Goal: Task Accomplishment & Management: Manage account settings

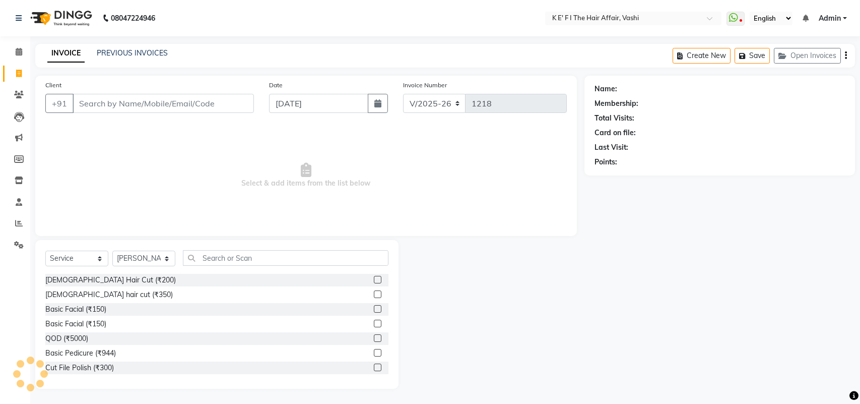
select select "6025"
select select "service"
select select "43807"
click at [21, 182] on icon at bounding box center [19, 180] width 9 height 8
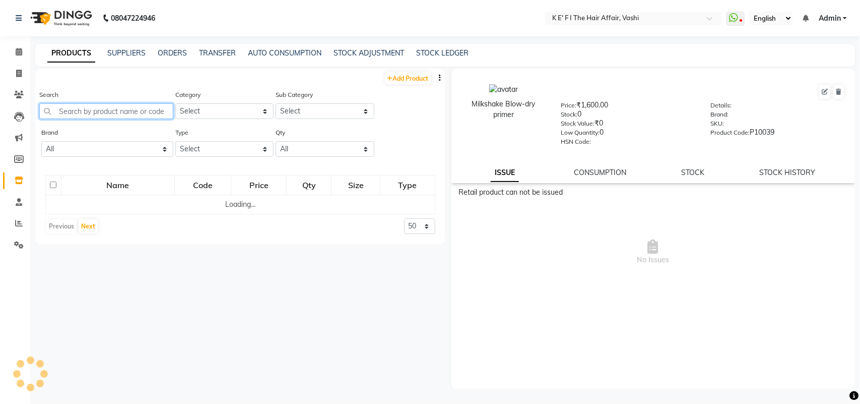
click at [122, 109] on input "text" at bounding box center [106, 111] width 134 height 16
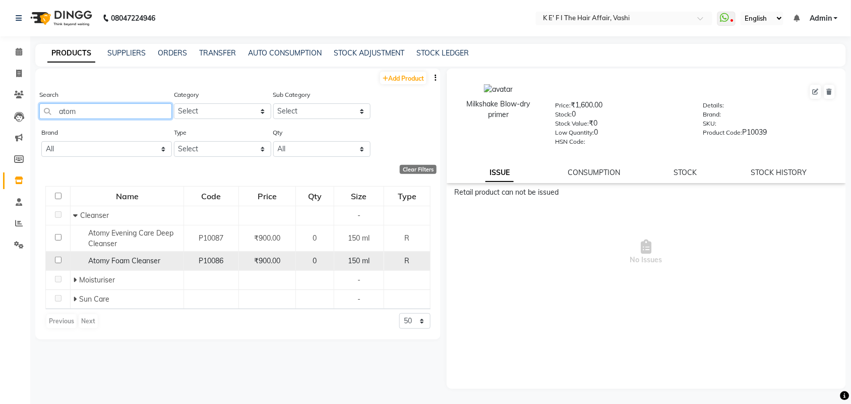
type input "atom"
click at [100, 266] on td "Atomy Foam Cleanser" at bounding box center [127, 260] width 113 height 19
click at [66, 263] on td at bounding box center [58, 260] width 25 height 19
click at [77, 258] on div "Atomy Foam Cleanser" at bounding box center [127, 260] width 108 height 11
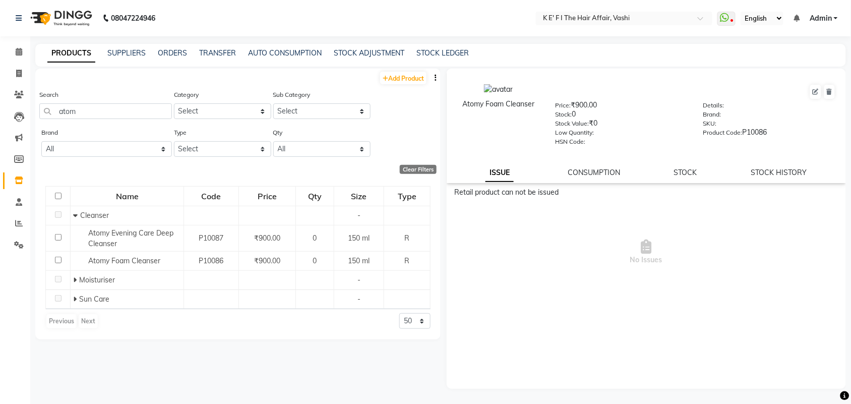
click at [685, 167] on div "STOCK" at bounding box center [685, 172] width 23 height 11
click at [685, 169] on link "STOCK" at bounding box center [685, 172] width 23 height 9
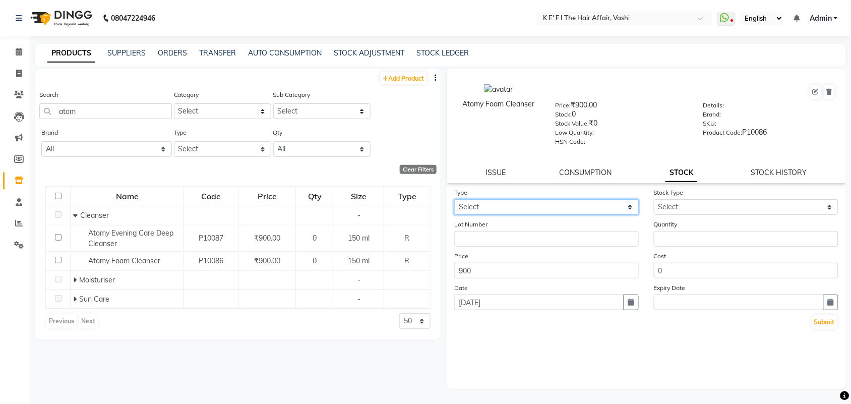
click at [559, 199] on select "Select In Out" at bounding box center [546, 207] width 184 height 16
select select "in"
click at [454, 199] on select "Select In Out" at bounding box center [546, 207] width 184 height 16
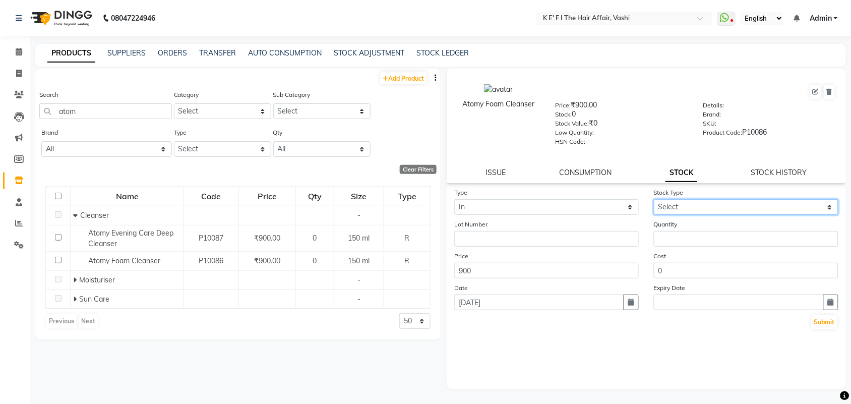
drag, startPoint x: 674, startPoint y: 205, endPoint x: 679, endPoint y: 208, distance: 5.5
click at [676, 205] on select "Select New Stock Adjustment Return Other" at bounding box center [746, 207] width 184 height 16
select select "new stock"
click at [654, 199] on select "Select New Stock Adjustment Return Other" at bounding box center [746, 207] width 184 height 16
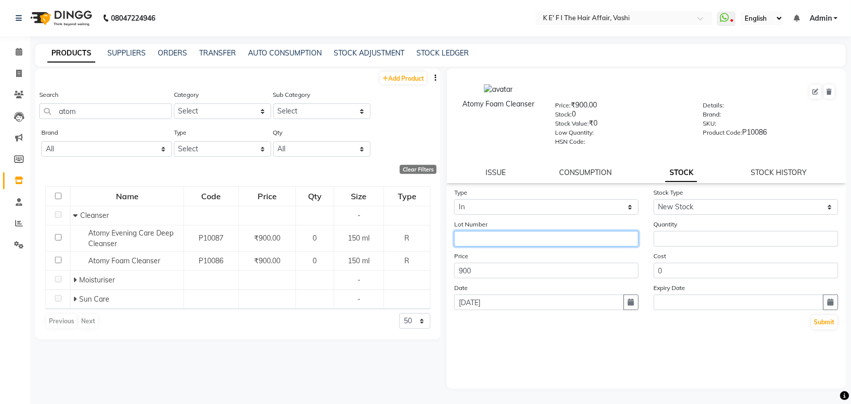
click at [555, 240] on input "text" at bounding box center [546, 239] width 184 height 16
type input "2"
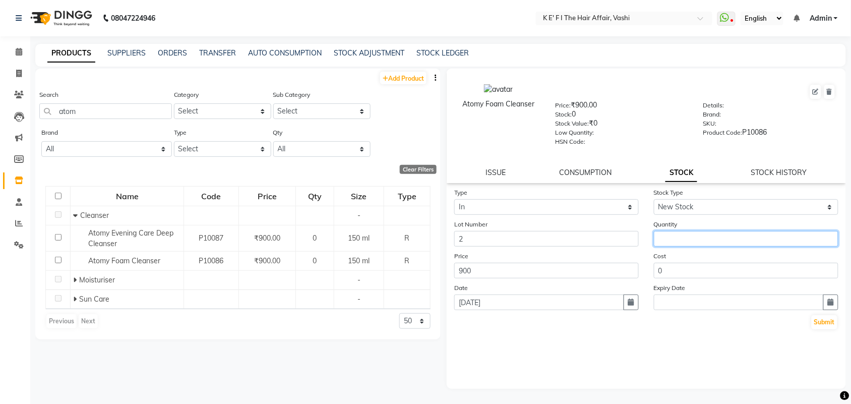
click at [733, 235] on input "number" at bounding box center [746, 239] width 184 height 16
type input "6"
click at [821, 323] on button "Submit" at bounding box center [824, 322] width 26 height 14
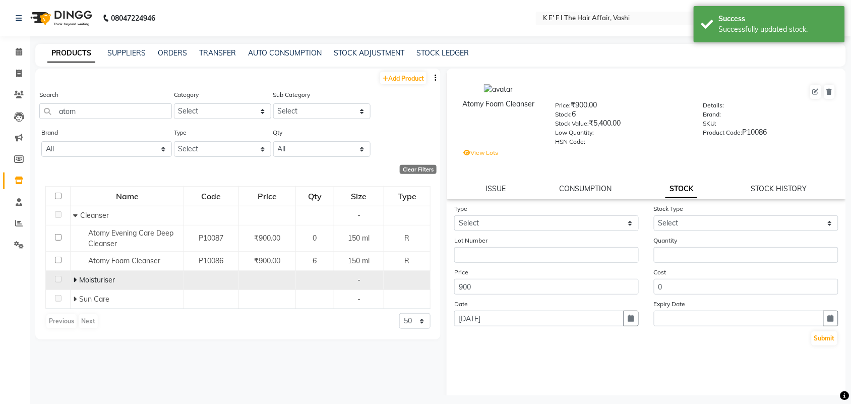
click at [73, 277] on icon at bounding box center [75, 279] width 4 height 7
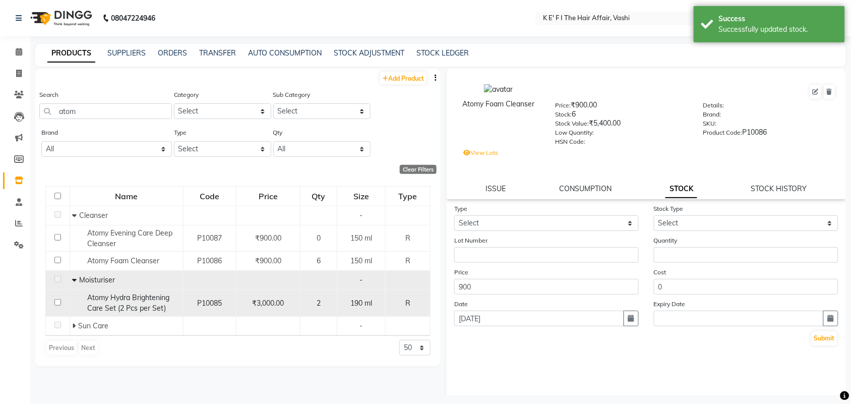
click at [110, 307] on span "Atomy Hydra Brightening Care Set (2 Pcs per Set)" at bounding box center [129, 303] width 82 height 20
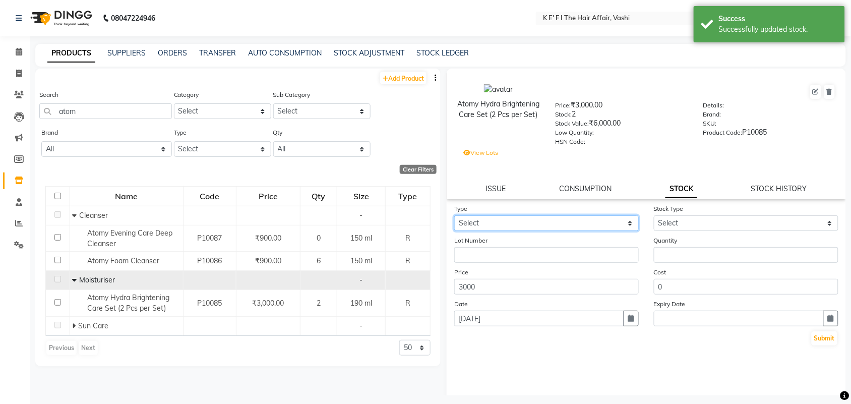
drag, startPoint x: 557, startPoint y: 217, endPoint x: 553, endPoint y: 227, distance: 10.9
click at [556, 217] on select "Select In Out" at bounding box center [546, 223] width 184 height 16
select select "in"
click at [454, 215] on select "Select In Out" at bounding box center [546, 223] width 184 height 16
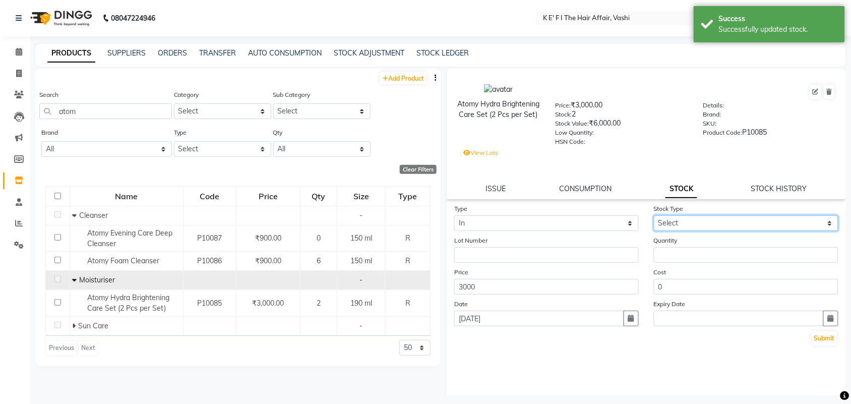
click at [709, 220] on select "Select New Stock Adjustment Return Other" at bounding box center [746, 223] width 184 height 16
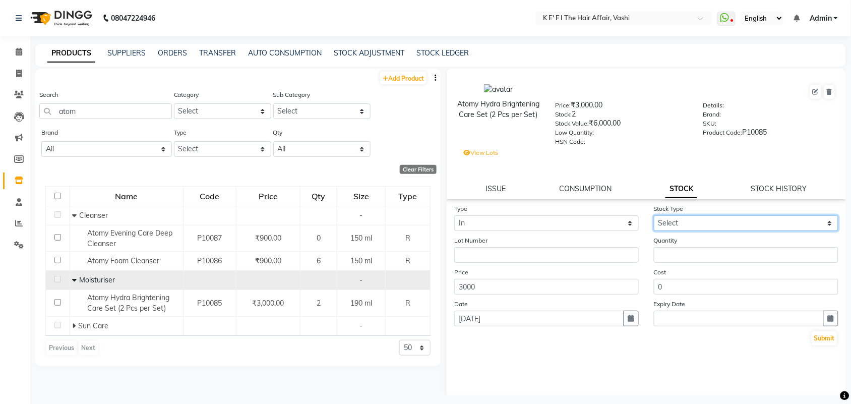
select select "new stock"
click at [654, 215] on select "Select New Stock Adjustment Return Other" at bounding box center [746, 223] width 184 height 16
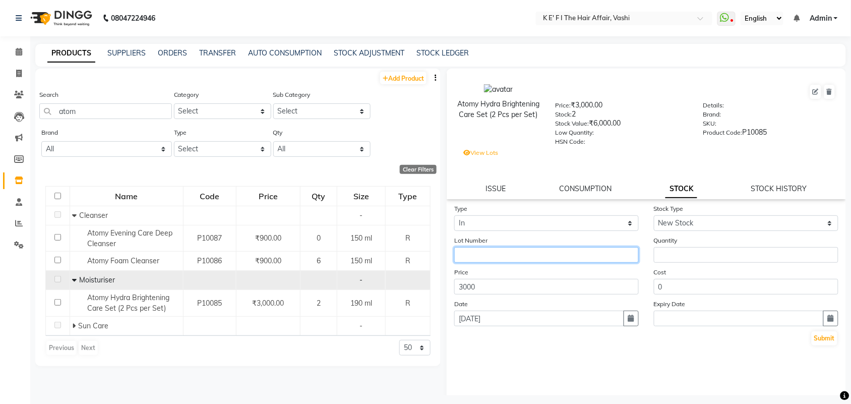
click at [565, 250] on input "text" at bounding box center [546, 255] width 184 height 16
type input "2"
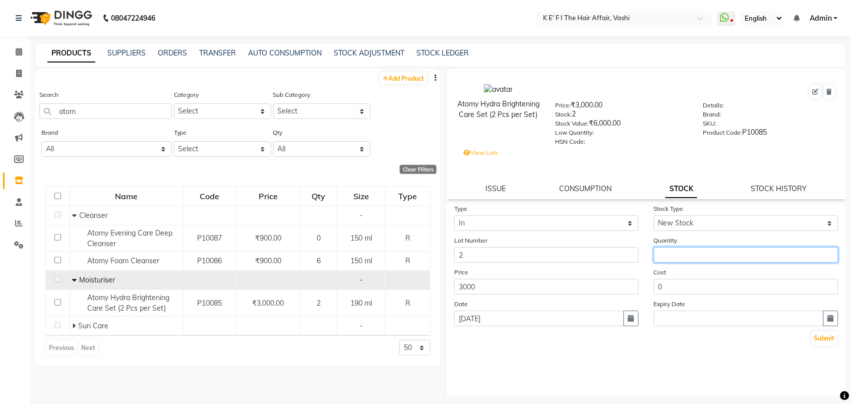
click at [672, 255] on input "number" at bounding box center [746, 255] width 184 height 16
type input "2"
click at [812, 336] on button "Submit" at bounding box center [824, 338] width 26 height 14
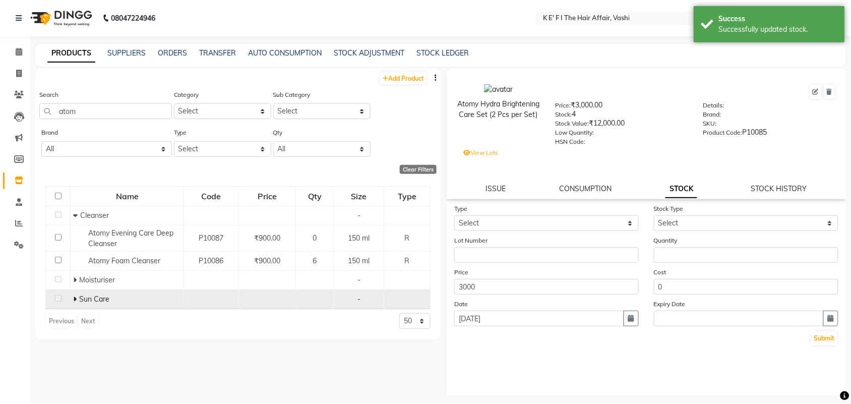
click at [92, 299] on span "Sun Care" at bounding box center [94, 298] width 30 height 9
click at [74, 297] on icon at bounding box center [75, 298] width 4 height 7
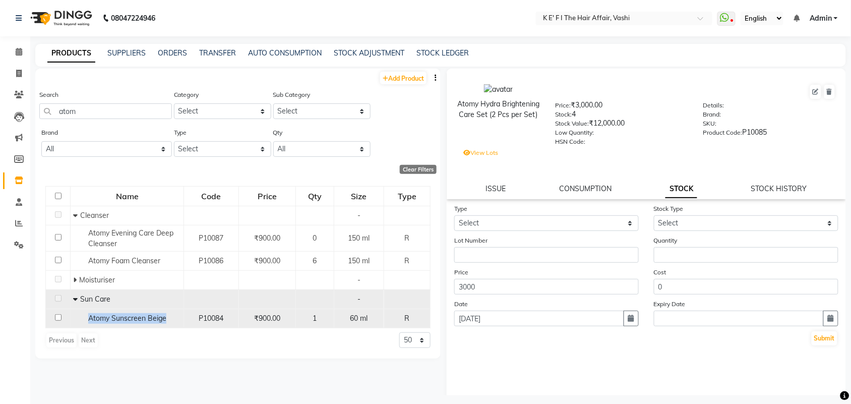
drag, startPoint x: 85, startPoint y: 323, endPoint x: 167, endPoint y: 321, distance: 82.2
click at [167, 321] on div "Atomy Sunscreen Beige" at bounding box center [127, 318] width 108 height 11
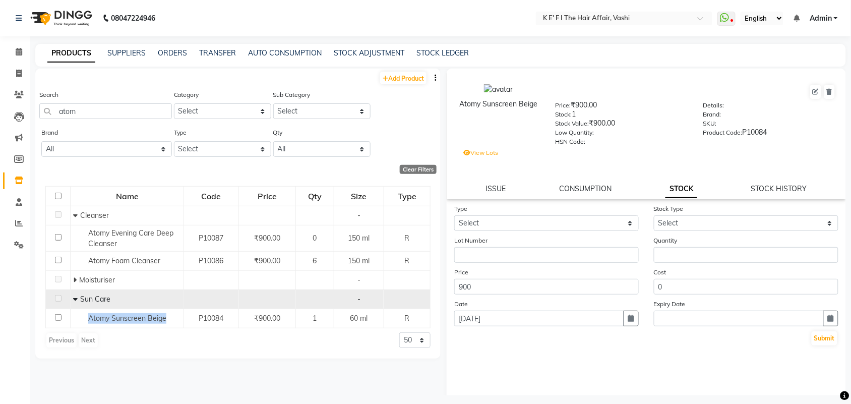
copy span "Atomy Sunscreen Beige"
click at [416, 74] on link "Add Product" at bounding box center [403, 78] width 46 height 13
select select "true"
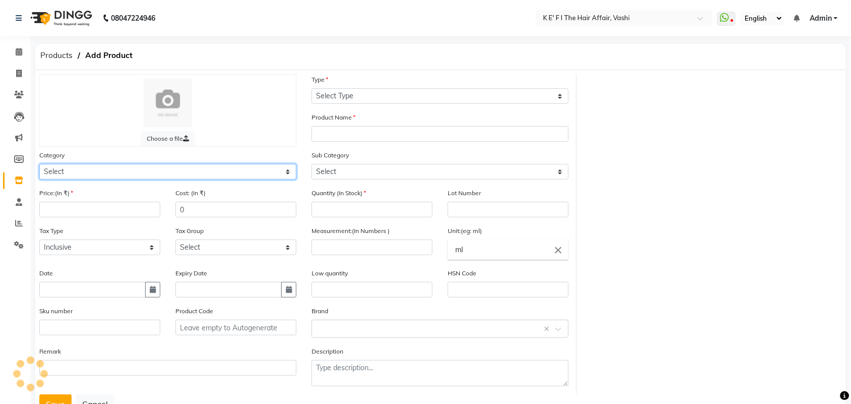
click at [167, 174] on select "Select" at bounding box center [167, 172] width 257 height 16
click at [157, 176] on select "Select Hair Skin Makeup Personal Care Beard Waxing Disposable Threading Hands a…" at bounding box center [167, 172] width 257 height 16
click at [157, 175] on select "Select Hair Skin Makeup Personal Care Beard Waxing Disposable Threading Hands a…" at bounding box center [167, 172] width 257 height 16
select select "956401150"
click at [39, 164] on select "Select Hair Skin Makeup Personal Care Beard Waxing Disposable Threading Hands a…" at bounding box center [167, 172] width 257 height 16
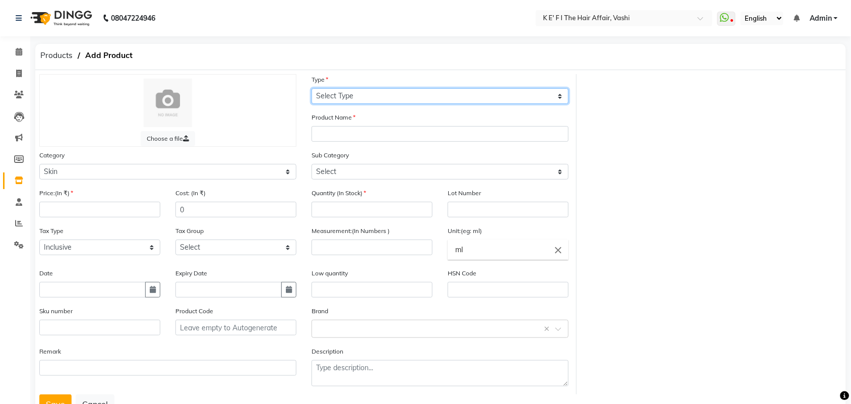
click at [357, 90] on select "Select Type Both Retail Consumable" at bounding box center [439, 96] width 257 height 16
select select "R"
click at [311, 88] on select "Select Type Both Retail Consumable" at bounding box center [439, 96] width 257 height 16
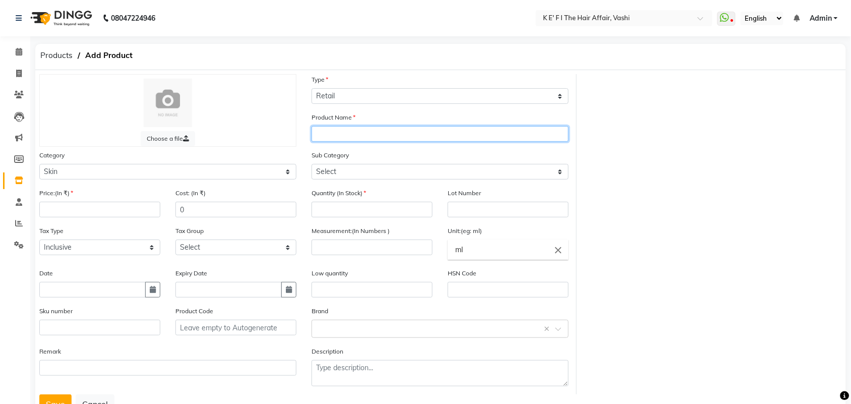
click at [346, 127] on input "text" at bounding box center [439, 134] width 257 height 16
paste input "Atomy Sunscreen Beige"
click at [378, 135] on input "Atomy Sunscreen Beige" at bounding box center [439, 134] width 257 height 16
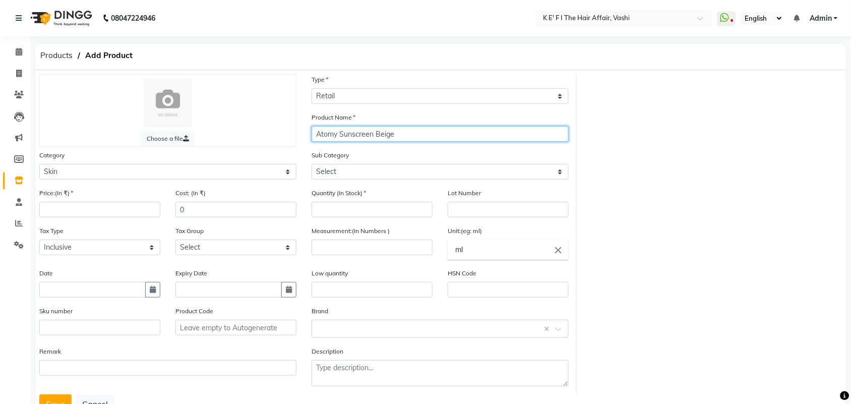
click at [378, 135] on input "Atomy Sunscreen Beige" at bounding box center [439, 134] width 257 height 16
type input "Atomy Sunscreen White"
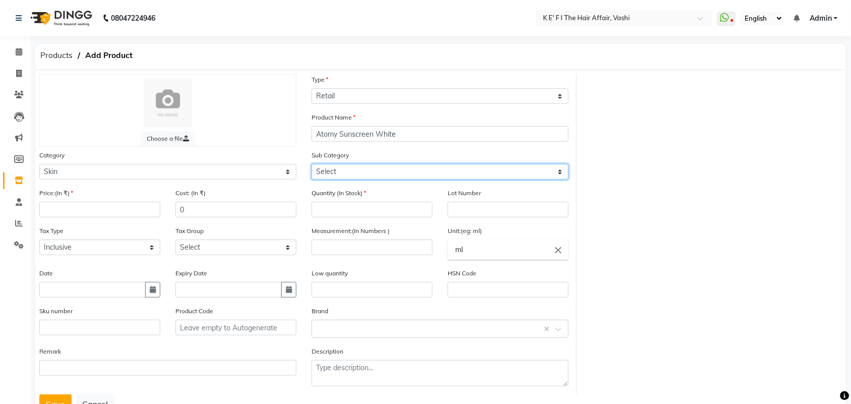
click at [361, 167] on select "Select Cleanser Facial Moisturiser Serum Toner Sun Care Masks Lip Care Eye Care…" at bounding box center [439, 172] width 257 height 16
select select "956401156"
click at [311, 164] on select "Select Cleanser Facial Moisturiser Serum Toner Sun Care Masks Lip Care Eye Care…" at bounding box center [439, 172] width 257 height 16
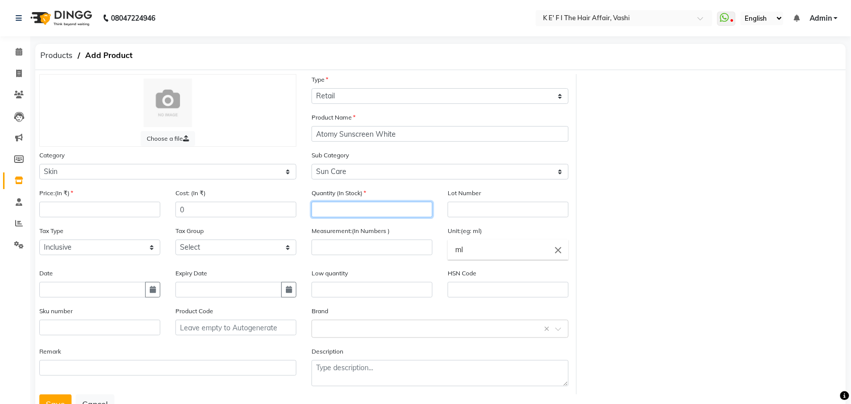
click at [334, 214] on input "number" at bounding box center [371, 210] width 121 height 16
type input "6"
click at [475, 203] on input "text" at bounding box center [508, 210] width 121 height 16
type input "1"
click at [65, 205] on input "number" at bounding box center [99, 210] width 121 height 16
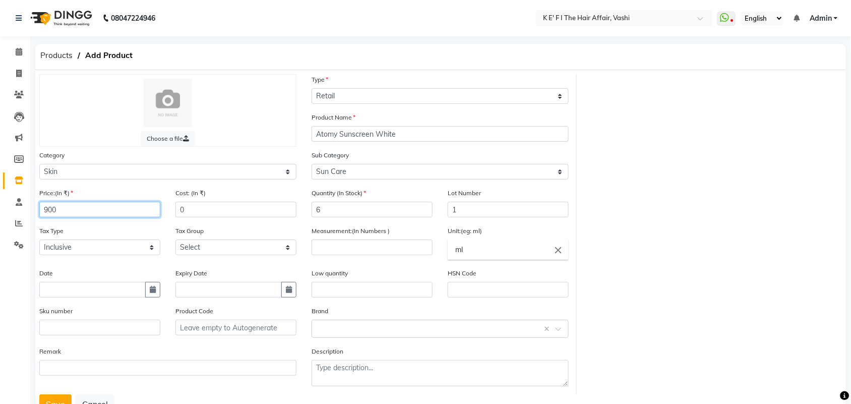
type input "900"
click at [326, 248] on input "number" at bounding box center [371, 247] width 121 height 16
type input "1"
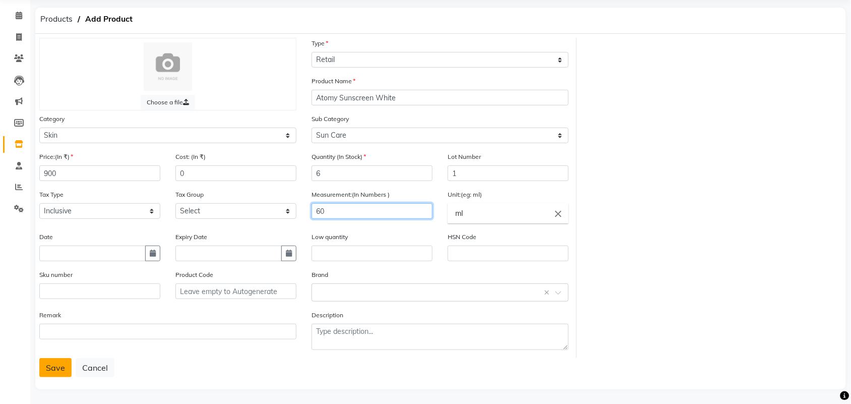
type input "60"
click at [51, 364] on button "Save" at bounding box center [55, 367] width 32 height 19
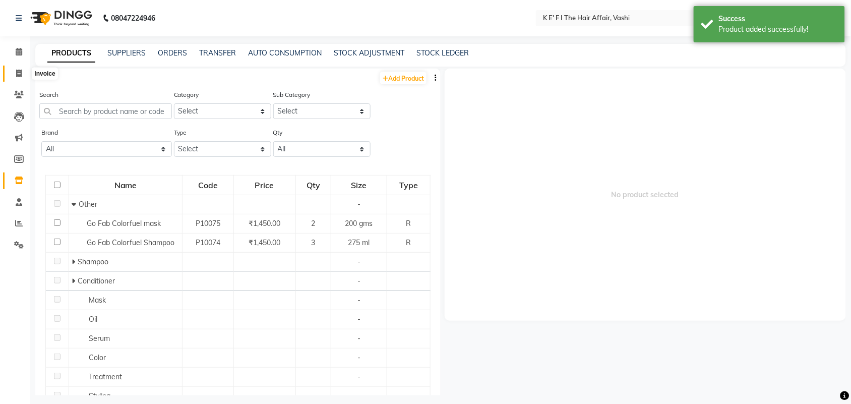
click at [19, 73] on icon at bounding box center [19, 74] width 6 height 8
select select "service"
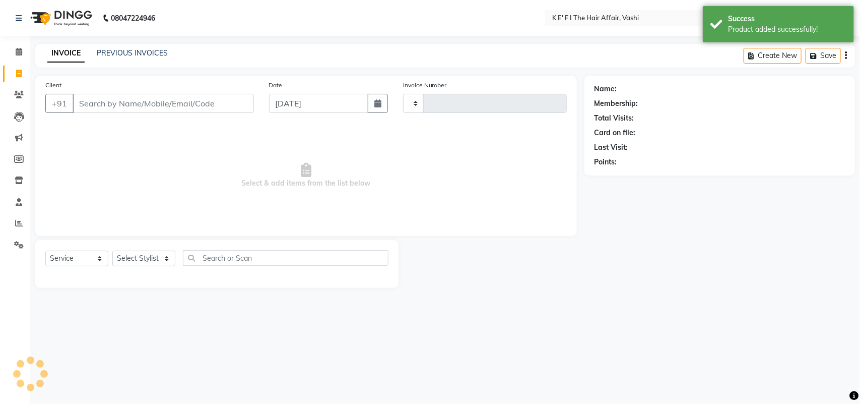
type input "1218"
select select "6025"
select select "43807"
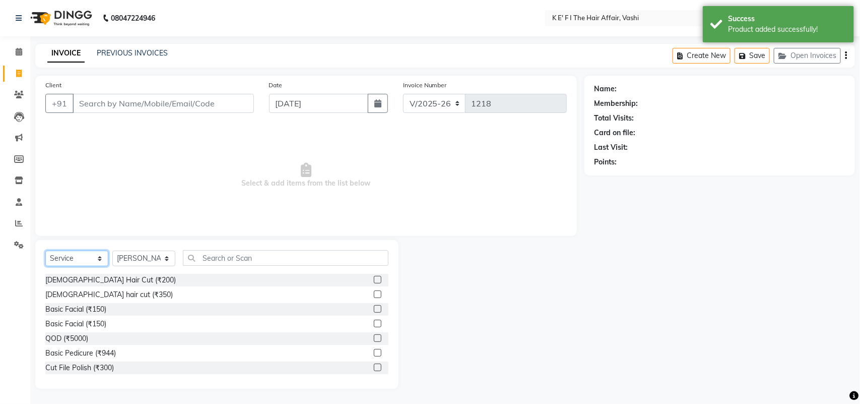
click at [86, 263] on select "Select Service Product Membership Package Voucher Prepaid Gift Card" at bounding box center [76, 258] width 63 height 16
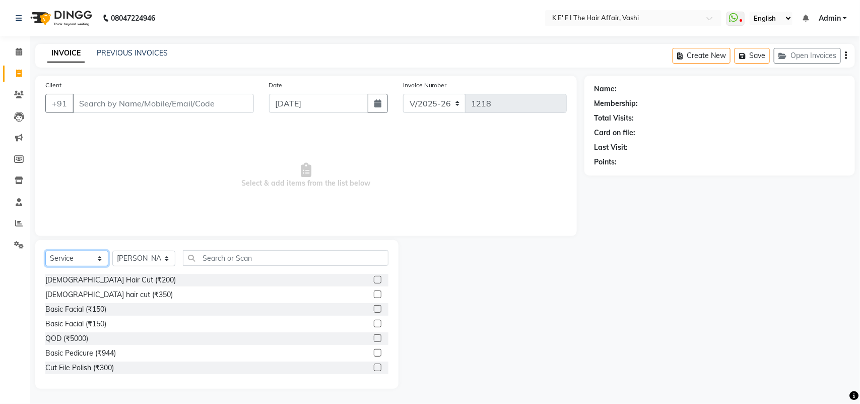
select select "product"
click at [45, 250] on select "Select Service Product Membership Package Voucher Prepaid Gift Card" at bounding box center [76, 258] width 63 height 16
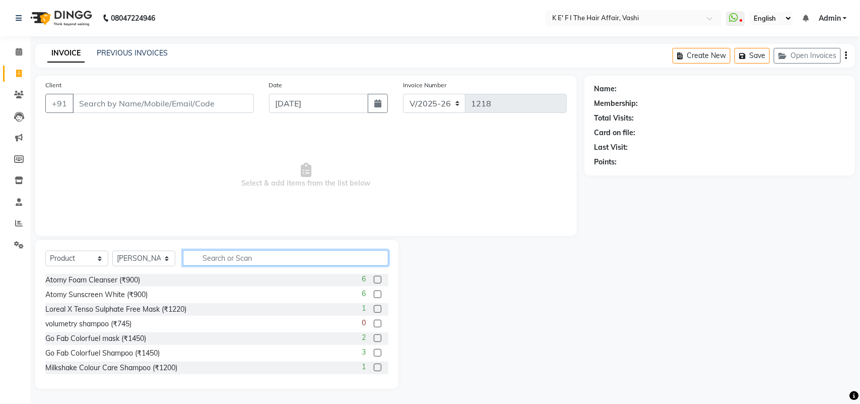
click at [225, 253] on input "text" at bounding box center [286, 258] width 206 height 16
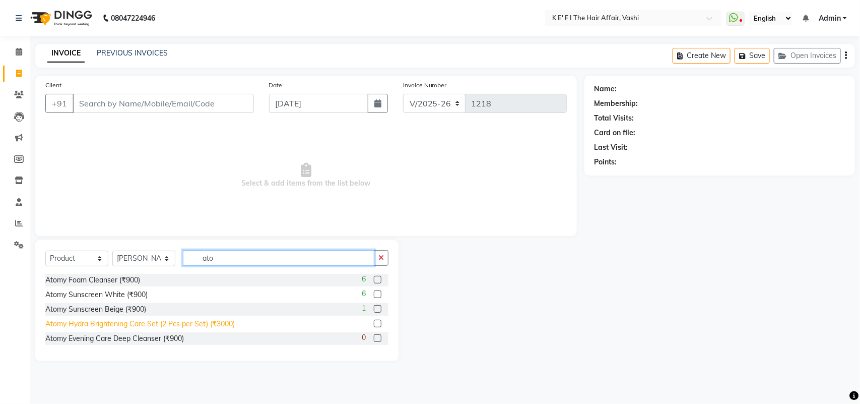
type input "ato"
click at [212, 326] on div "Atomy Hydra Brightening Care Set (2 Pcs per Set) (₹3000)" at bounding box center [139, 323] width 189 height 11
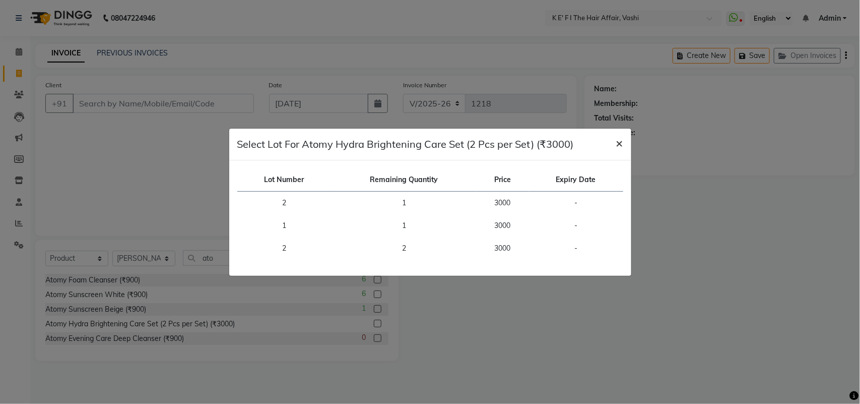
click at [616, 144] on span "×" at bounding box center [619, 142] width 7 height 15
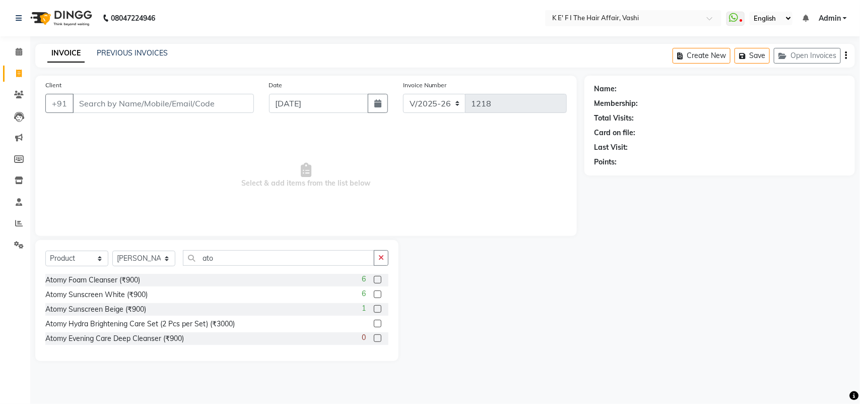
click at [378, 320] on label at bounding box center [378, 324] width 8 height 8
click at [378, 321] on input "checkbox" at bounding box center [377, 324] width 7 height 7
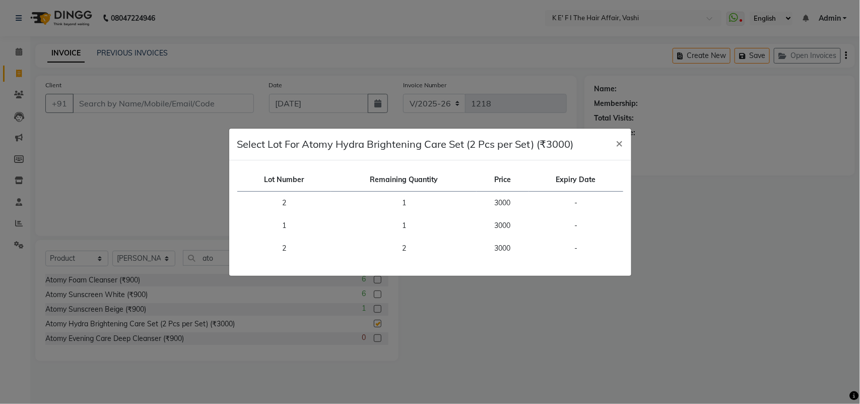
checkbox input "false"
click at [618, 141] on span "×" at bounding box center [619, 142] width 7 height 15
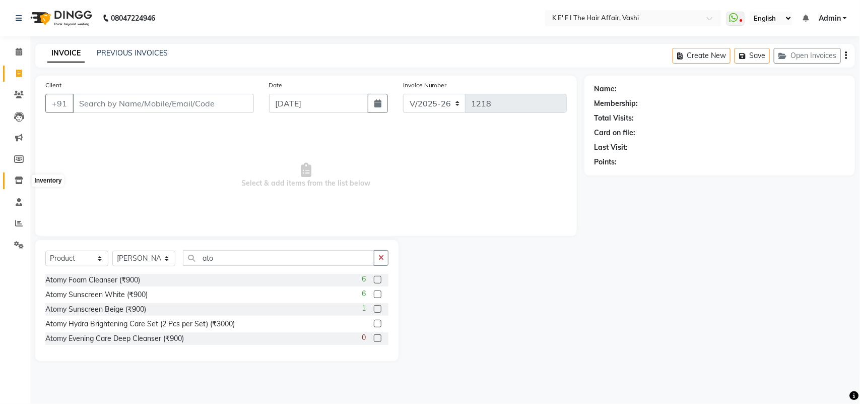
click at [19, 183] on icon at bounding box center [19, 180] width 9 height 8
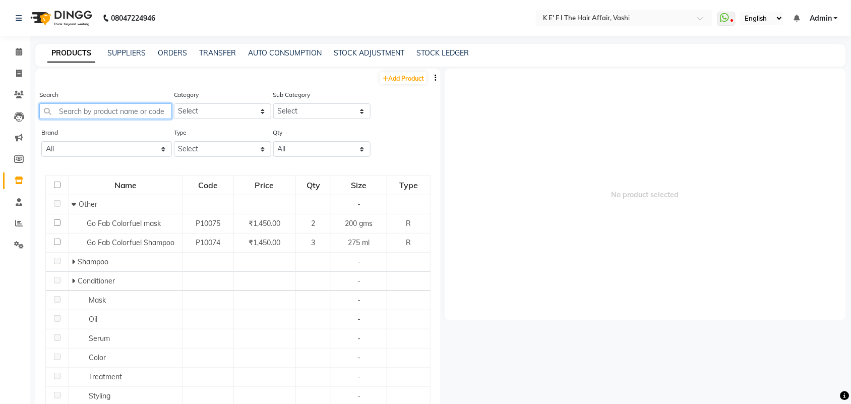
click at [108, 110] on input "text" at bounding box center [105, 111] width 133 height 16
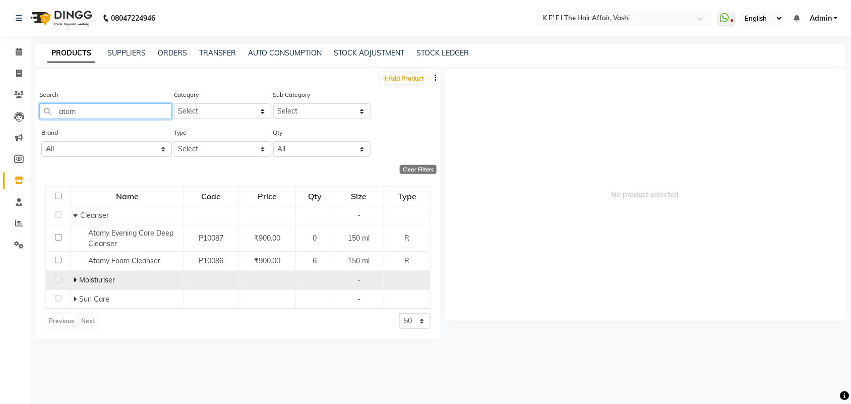
type input "atom"
drag, startPoint x: 76, startPoint y: 280, endPoint x: 84, endPoint y: 279, distance: 8.1
click at [76, 279] on icon at bounding box center [75, 279] width 4 height 7
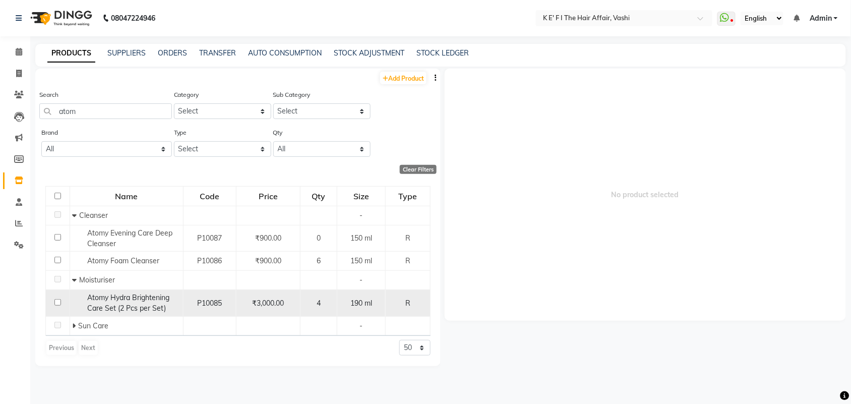
click at [108, 298] on span "Atomy Hydra Brightening Care Set (2 Pcs per Set)" at bounding box center [129, 303] width 82 height 20
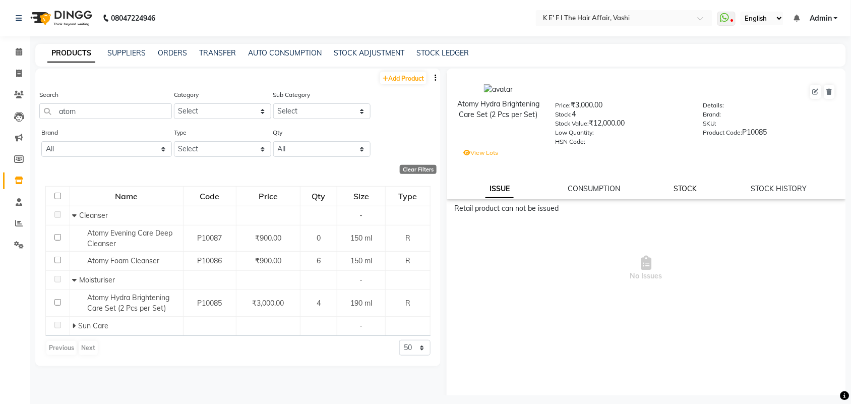
click at [678, 184] on link "STOCK" at bounding box center [685, 188] width 23 height 9
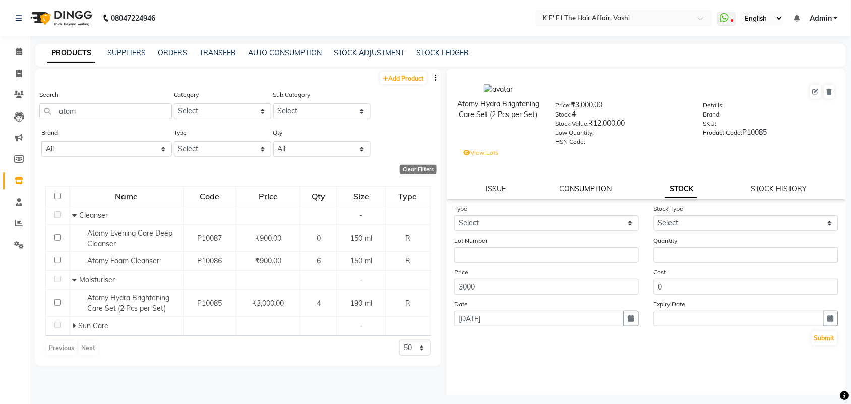
click at [576, 184] on link "CONSUMPTION" at bounding box center [585, 188] width 52 height 9
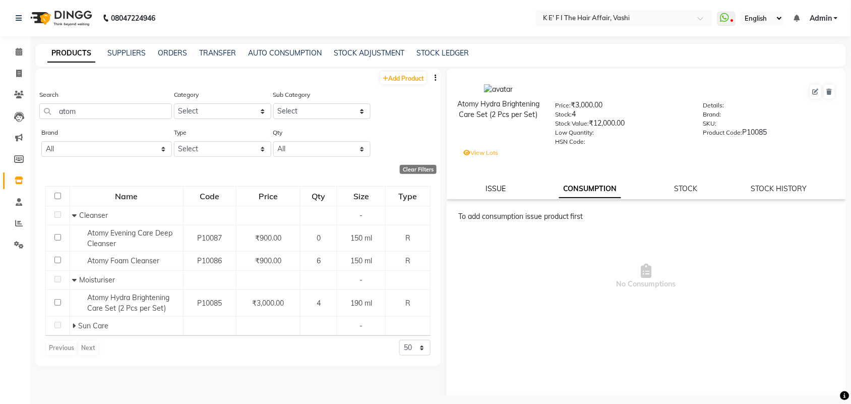
click at [487, 182] on div "Atomy Hydra Brightening Care Set (2 Pcs per Set) Price: ₹3,000.00 Stock: 4 Stoc…" at bounding box center [645, 134] width 399 height 131
click at [488, 184] on link "ISSUE" at bounding box center [495, 188] width 20 height 9
click at [687, 184] on link "STOCK" at bounding box center [685, 188] width 23 height 9
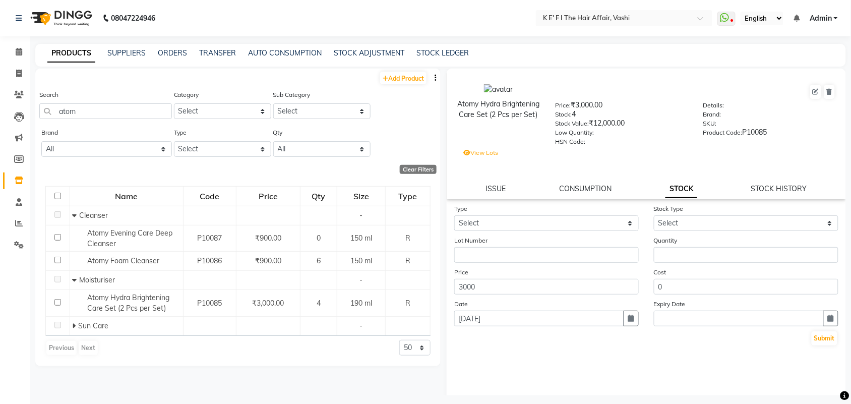
click at [741, 187] on div "ISSUE CONSUMPTION STOCK STOCK HISTORY" at bounding box center [646, 188] width 375 height 11
click at [756, 184] on link "STOCK HISTORY" at bounding box center [779, 188] width 56 height 9
select select "all"
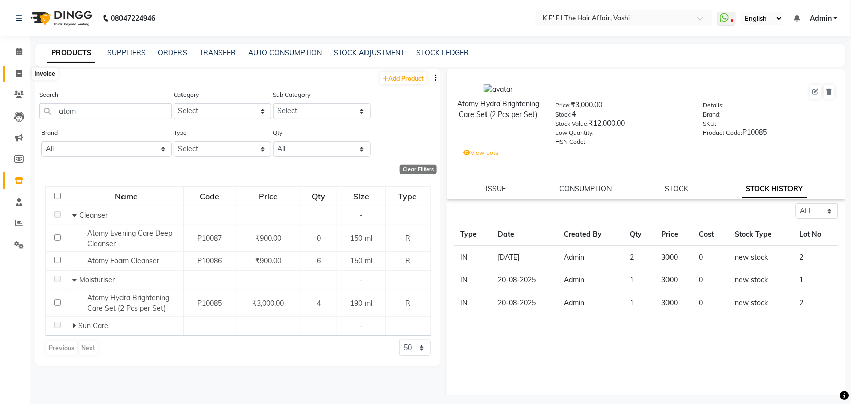
click at [14, 74] on span at bounding box center [19, 74] width 18 height 12
select select "6025"
select select "service"
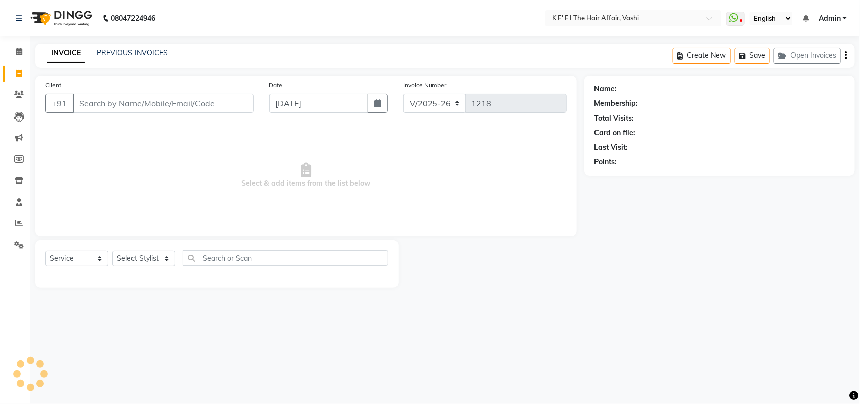
select select "43807"
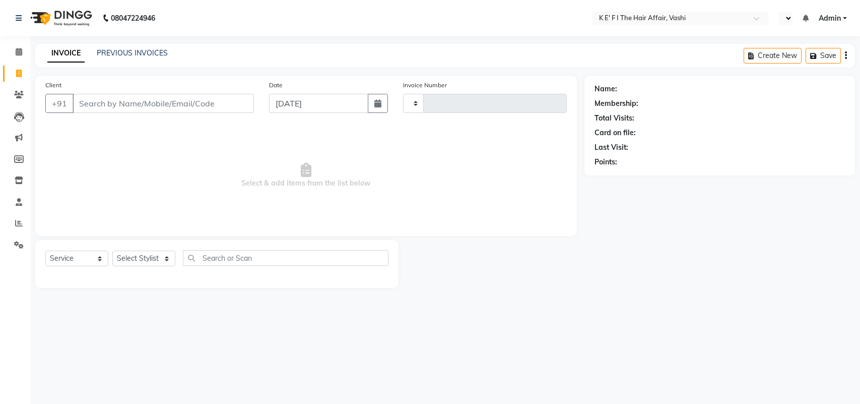
select select "service"
type input "1218"
select select "en"
select select "6025"
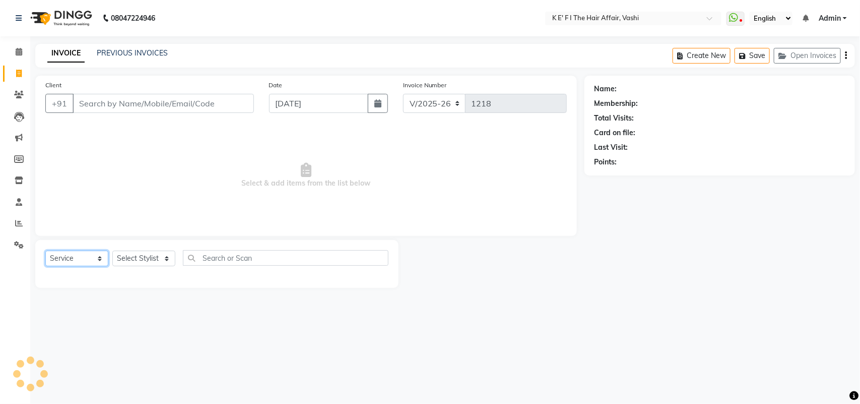
click at [92, 256] on select "Select Service Product Membership Package Voucher Prepaid Gift Card" at bounding box center [76, 258] width 63 height 16
select select "43807"
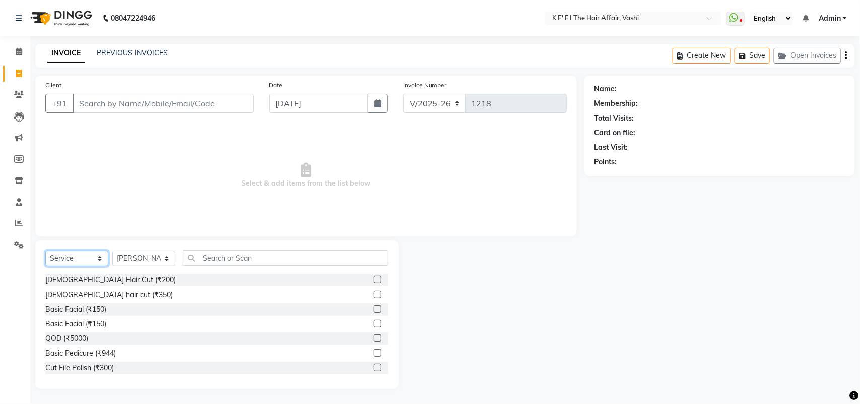
select select "product"
click at [45, 250] on select "Select Service Product Membership Package Voucher Prepaid Gift Card" at bounding box center [76, 258] width 63 height 16
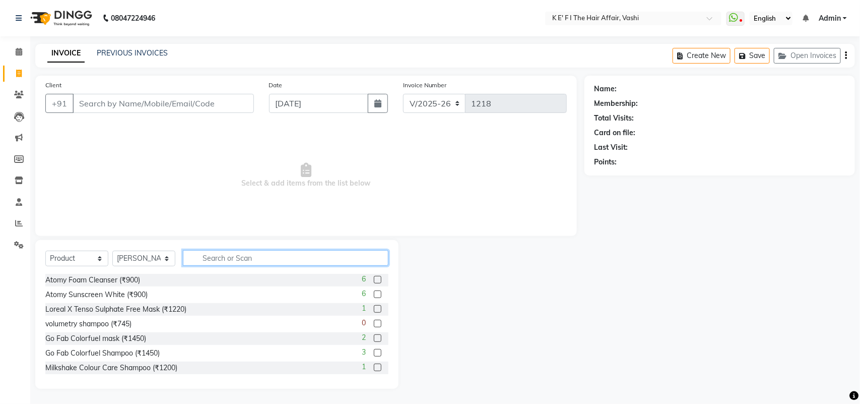
click at [233, 253] on input "text" at bounding box center [286, 258] width 206 height 16
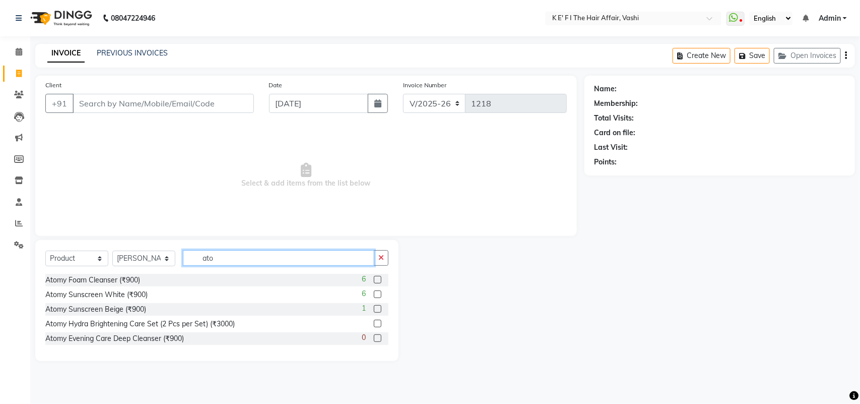
type input "ato"
click at [378, 324] on label at bounding box center [378, 324] width 8 height 8
click at [378, 324] on input "checkbox" at bounding box center [377, 324] width 7 height 7
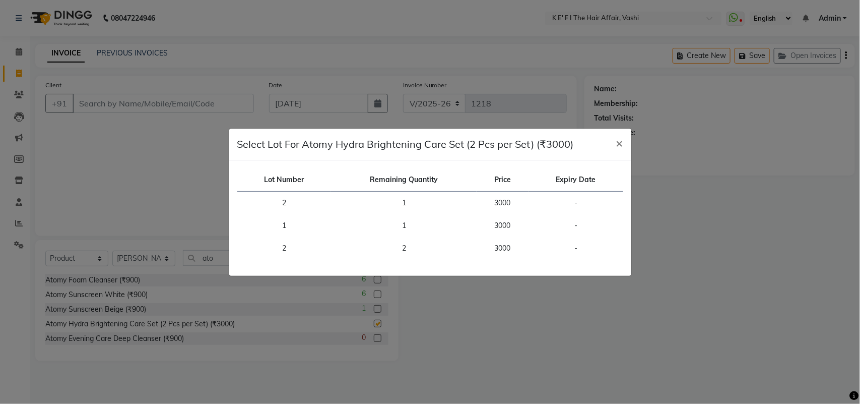
checkbox input "false"
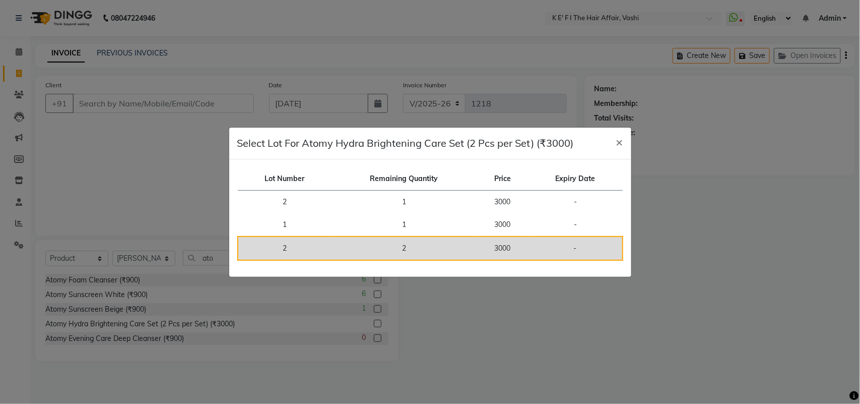
click at [496, 251] on td "3000" at bounding box center [503, 248] width 52 height 24
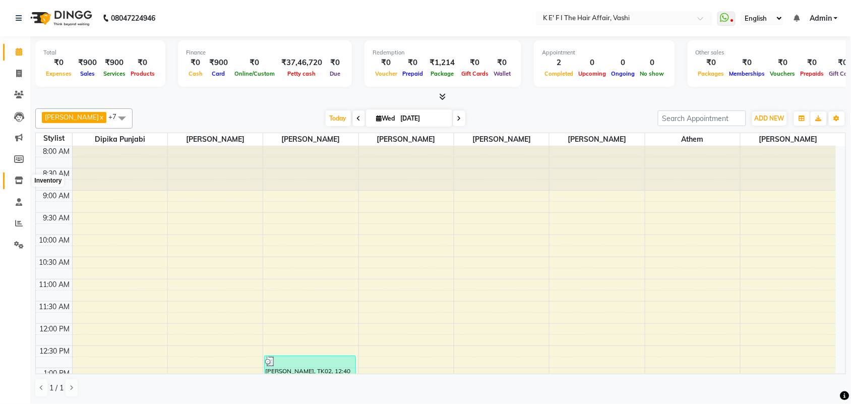
click at [15, 180] on icon at bounding box center [19, 180] width 9 height 8
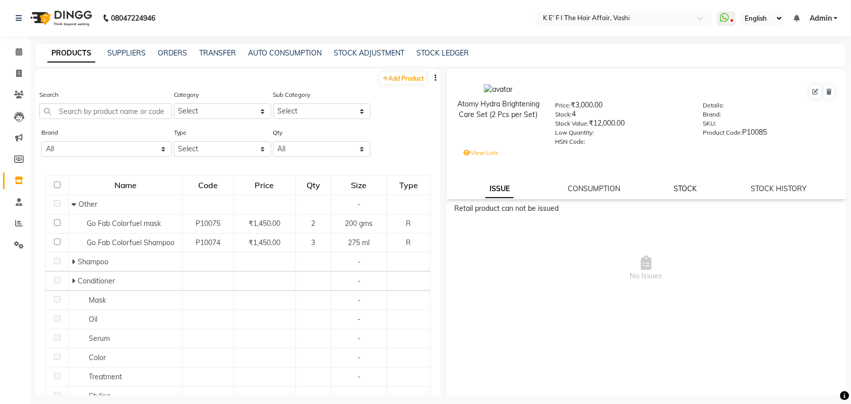
click at [682, 188] on link "STOCK" at bounding box center [685, 188] width 23 height 9
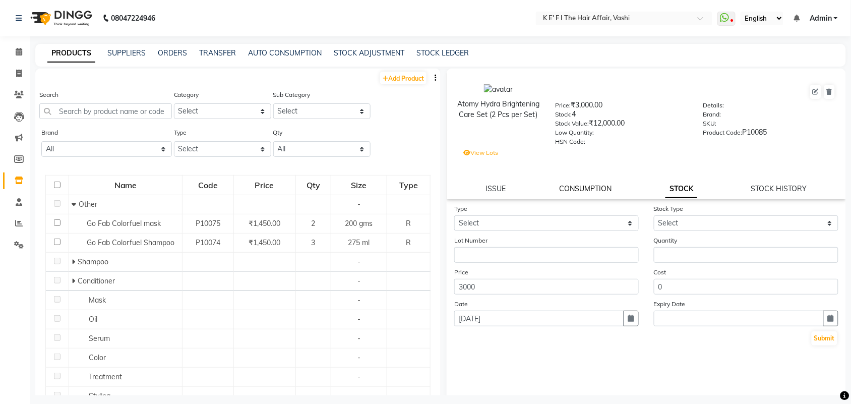
click at [575, 184] on link "CONSUMPTION" at bounding box center [585, 188] width 52 height 9
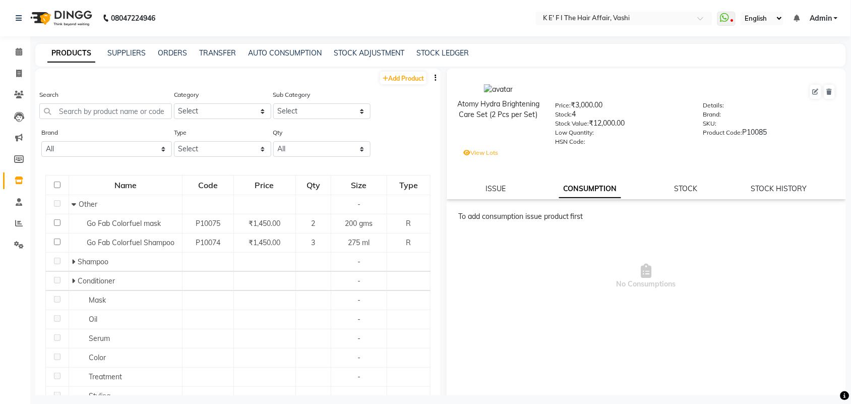
click at [499, 194] on div "Atomy Hydra Brightening Care Set (2 Pcs per Set) Price: ₹3,000.00 Stock: 4 Stoc…" at bounding box center [645, 134] width 399 height 131
click at [500, 186] on link "ISSUE" at bounding box center [495, 188] width 20 height 9
click at [601, 185] on link "CONSUMPTION" at bounding box center [593, 188] width 52 height 9
click at [690, 184] on link "STOCK" at bounding box center [685, 188] width 23 height 9
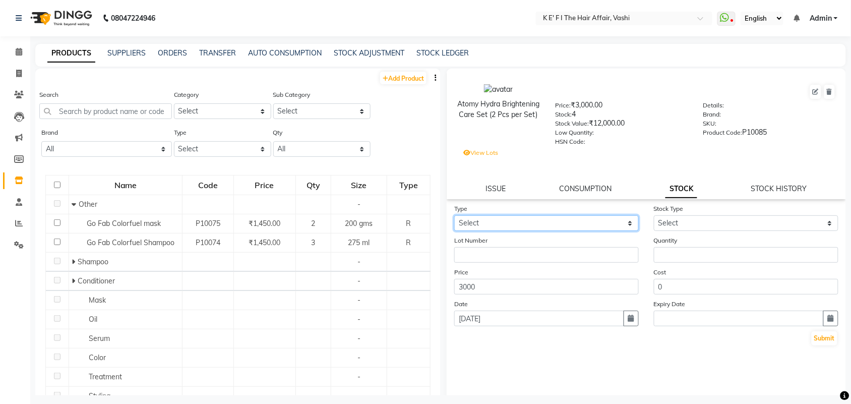
click at [572, 223] on select "Select In Out" at bounding box center [546, 223] width 184 height 16
select select "in"
click at [454, 215] on select "Select In Out" at bounding box center [546, 223] width 184 height 16
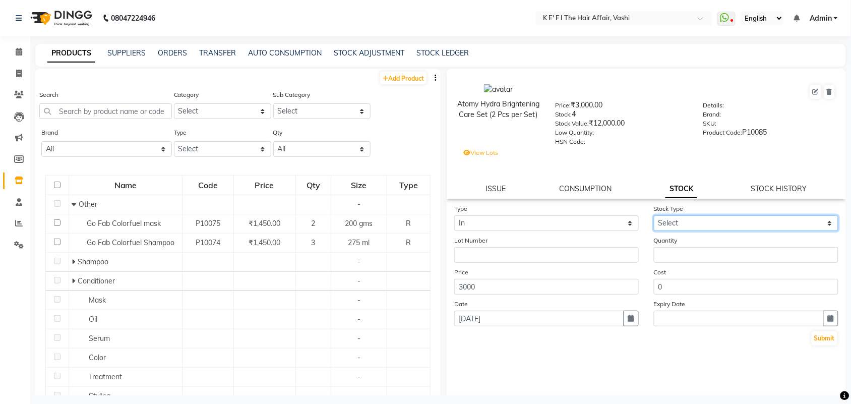
click at [675, 221] on select "Select New Stock Adjustment Return Other" at bounding box center [746, 223] width 184 height 16
select select "new stock"
click at [654, 215] on select "Select New Stock Adjustment Return Other" at bounding box center [746, 223] width 184 height 16
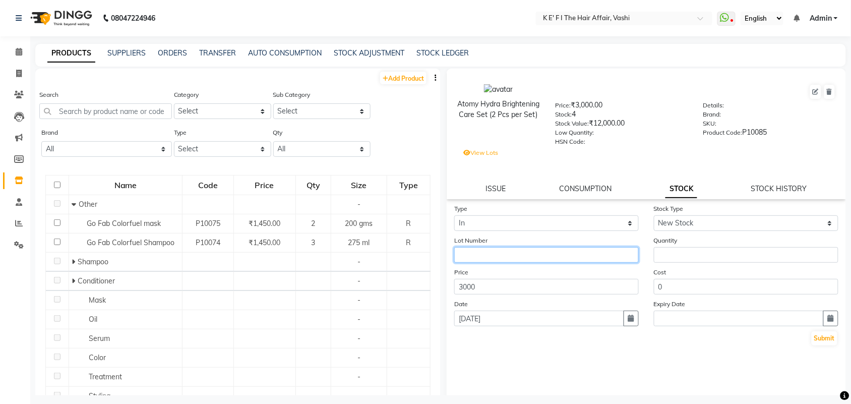
click at [554, 251] on input "text" at bounding box center [546, 255] width 184 height 16
type input "2"
click at [680, 242] on div "Quantity" at bounding box center [746, 249] width 200 height 28
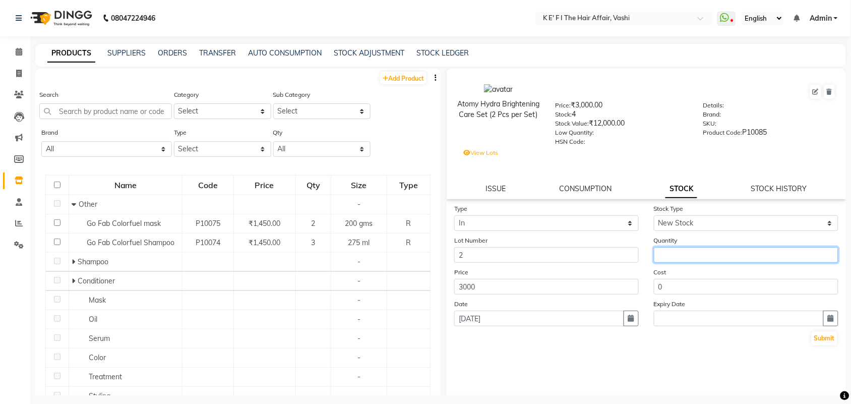
click at [680, 250] on input "number" at bounding box center [746, 255] width 184 height 16
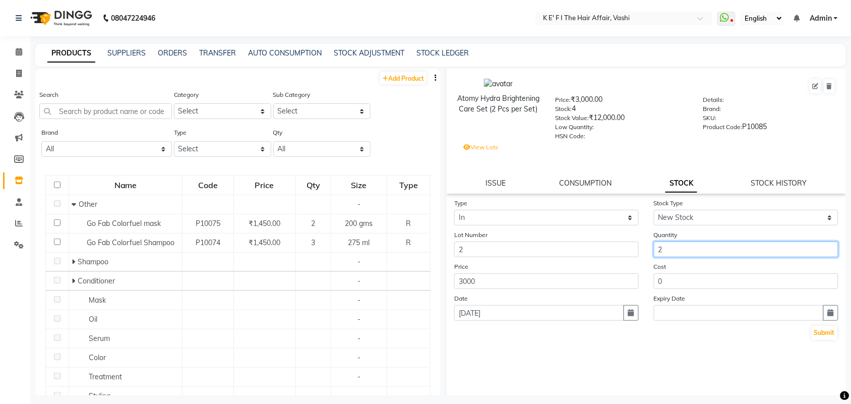
scroll to position [8, 0]
type input "2"
click at [812, 324] on button "Submit" at bounding box center [824, 331] width 26 height 14
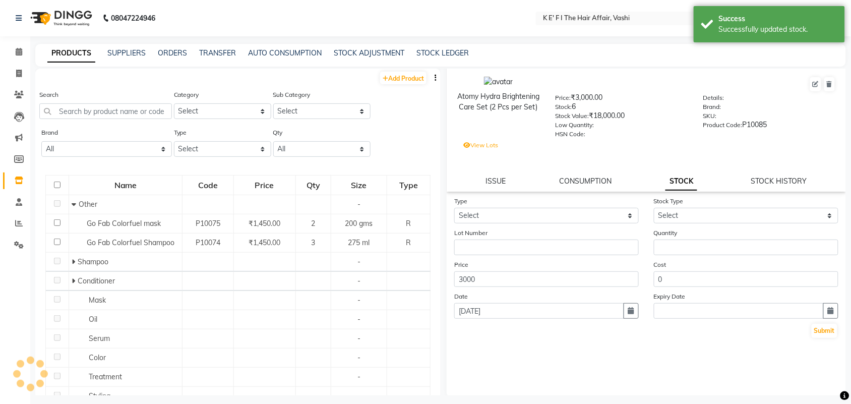
scroll to position [0, 0]
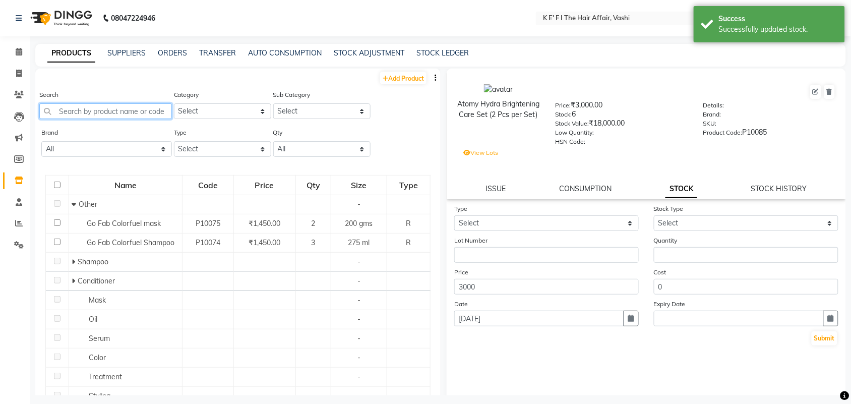
click at [86, 109] on input "text" at bounding box center [105, 111] width 133 height 16
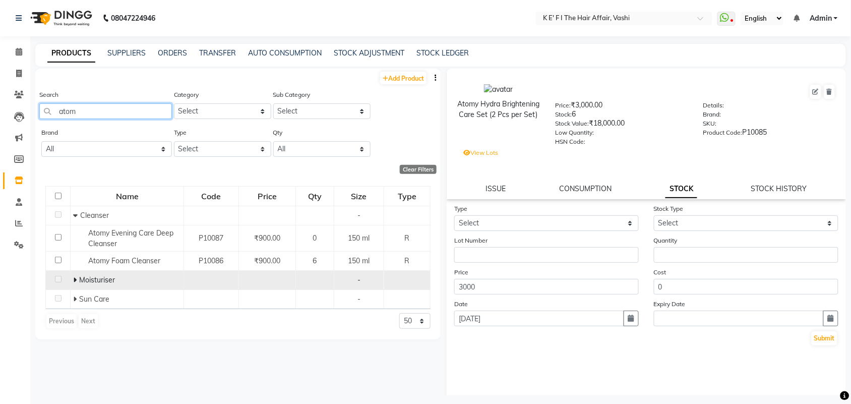
type input "atom"
click at [74, 281] on icon at bounding box center [75, 279] width 4 height 7
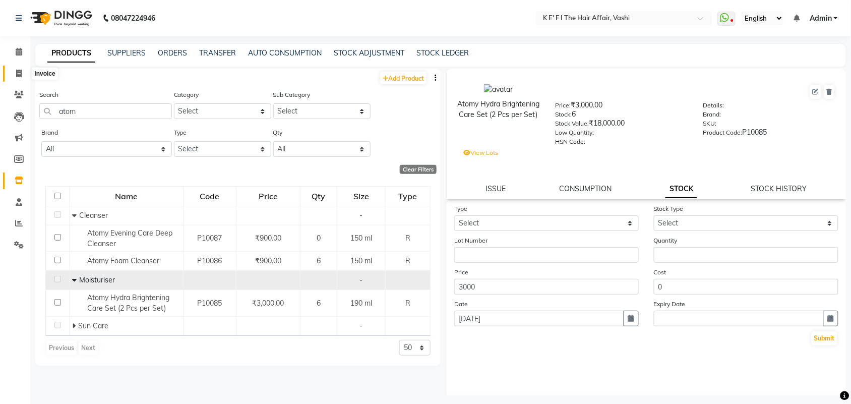
click at [16, 72] on icon at bounding box center [19, 74] width 6 height 8
select select "service"
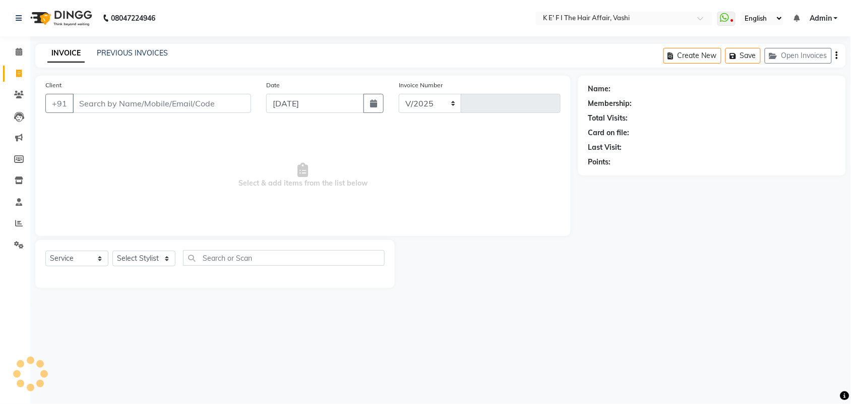
select select "6025"
type input "1218"
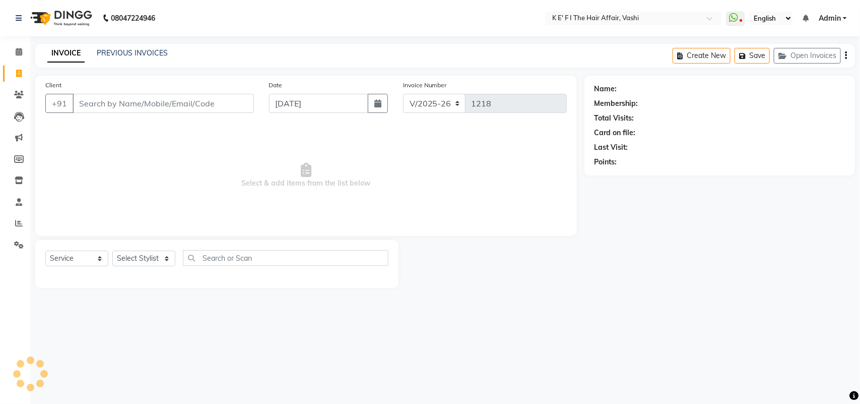
select select "43807"
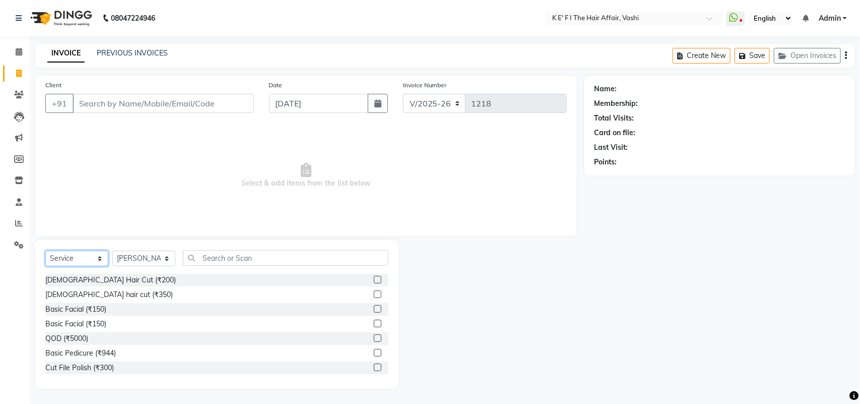
click at [68, 260] on select "Select Service Product Membership Package Voucher Prepaid Gift Card" at bounding box center [76, 258] width 63 height 16
select select "product"
click at [45, 250] on select "Select Service Product Membership Package Voucher Prepaid Gift Card" at bounding box center [76, 258] width 63 height 16
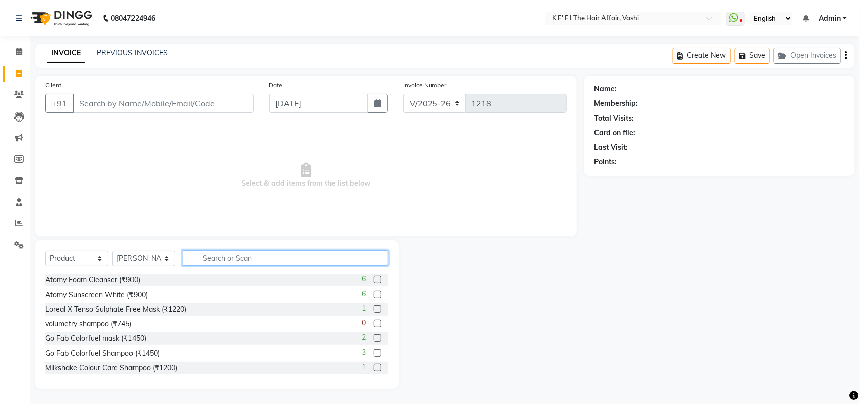
click at [212, 254] on input "text" at bounding box center [286, 258] width 206 height 16
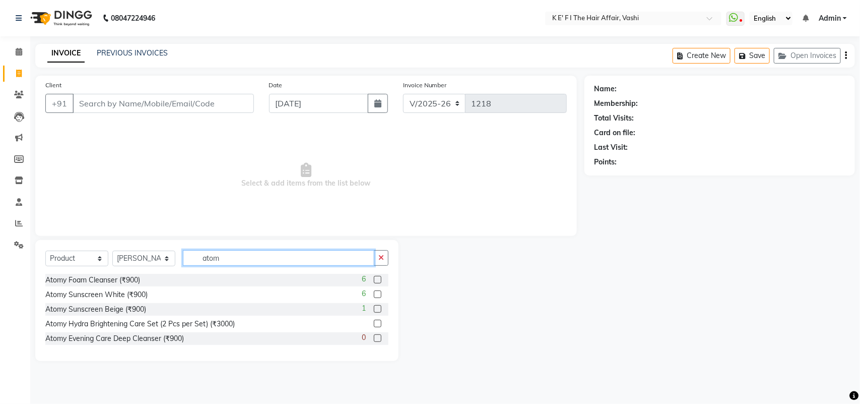
type input "atom"
click at [249, 329] on div "Atomy Hydra Brightening Care Set (2 Pcs per Set) (₹3000)" at bounding box center [216, 323] width 343 height 13
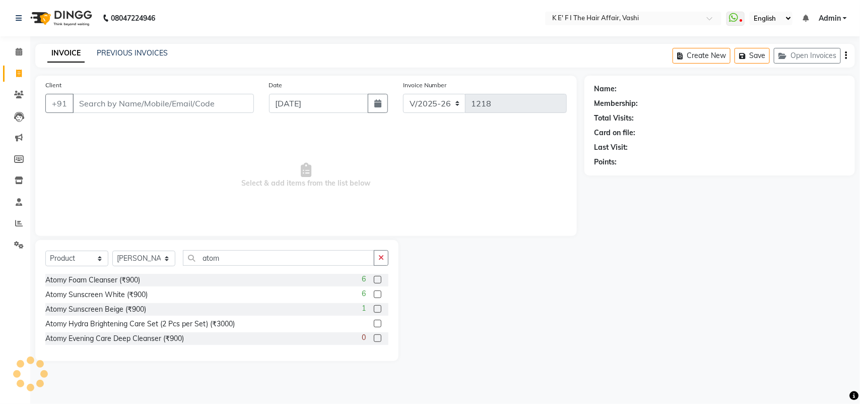
click at [378, 324] on label at bounding box center [378, 324] width 8 height 8
click at [378, 324] on input "checkbox" at bounding box center [377, 324] width 7 height 7
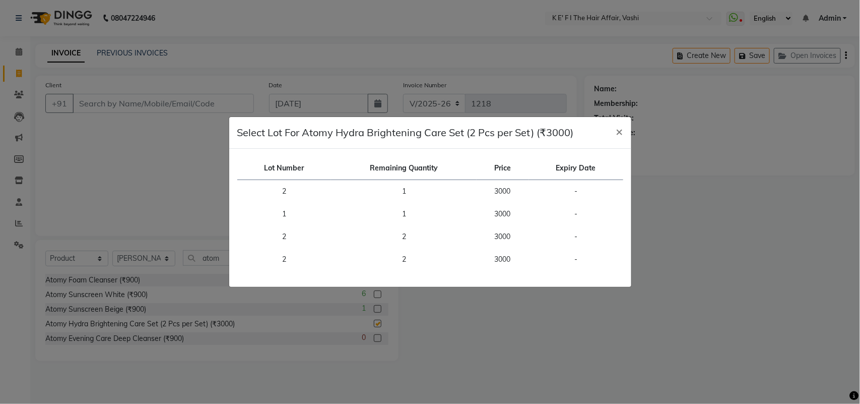
checkbox input "false"
click at [616, 127] on span "×" at bounding box center [619, 130] width 7 height 15
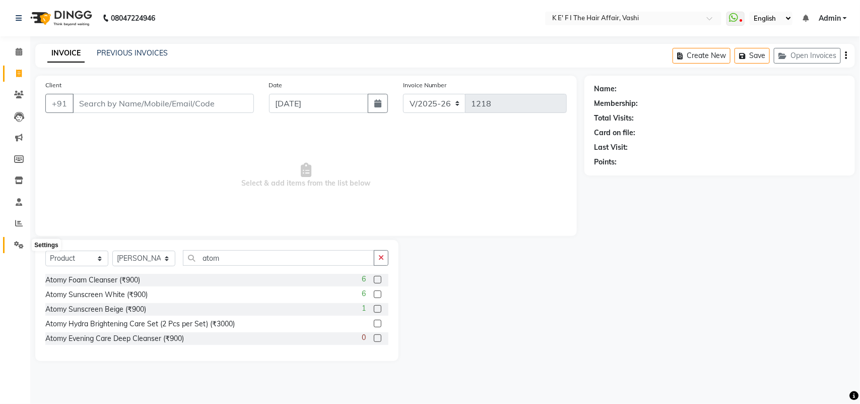
click at [18, 244] on icon at bounding box center [19, 245] width 10 height 8
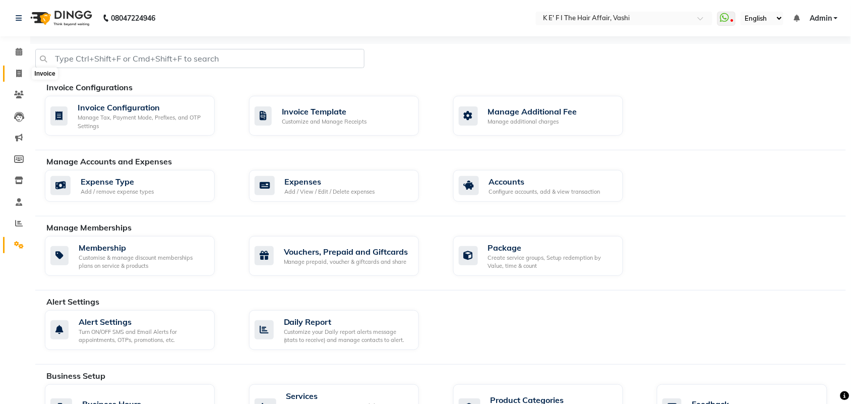
click at [19, 74] on icon at bounding box center [19, 74] width 6 height 8
select select "service"
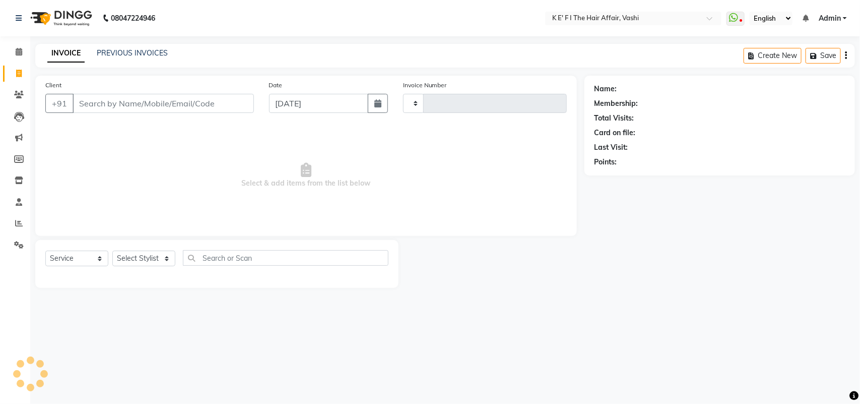
type input "1218"
select select "6025"
select select "43807"
